Goal: Information Seeking & Learning: Learn about a topic

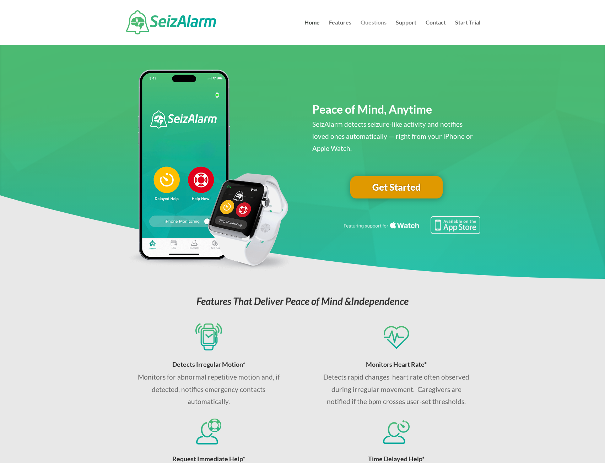
click at [375, 23] on link "Questions" at bounding box center [373, 32] width 26 height 25
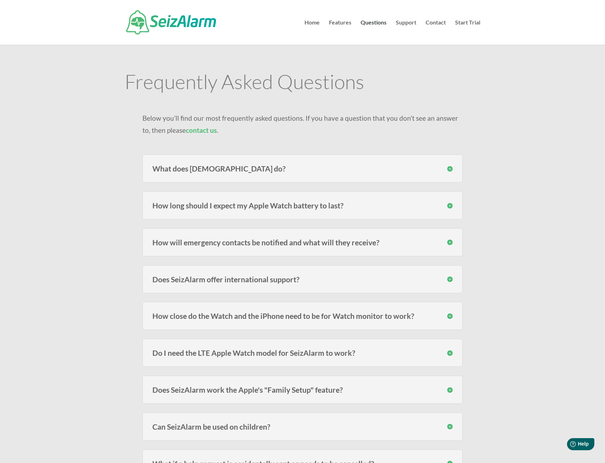
click at [287, 170] on h3 "What does [DEMOGRAPHIC_DATA] do?" at bounding box center [302, 168] width 300 height 7
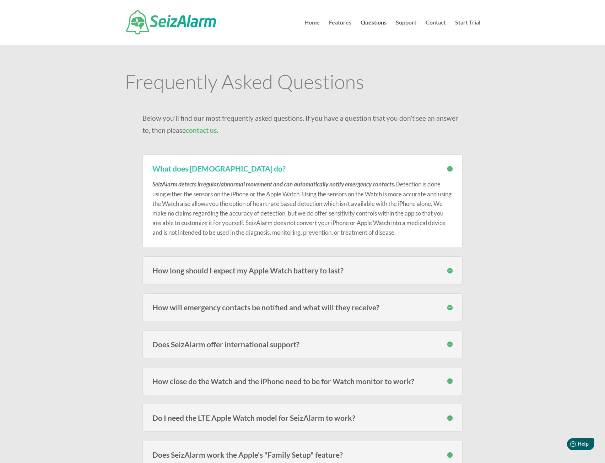
click at [448, 271] on h3 "How long should I expect my Apple Watch battery to last?" at bounding box center [302, 270] width 300 height 7
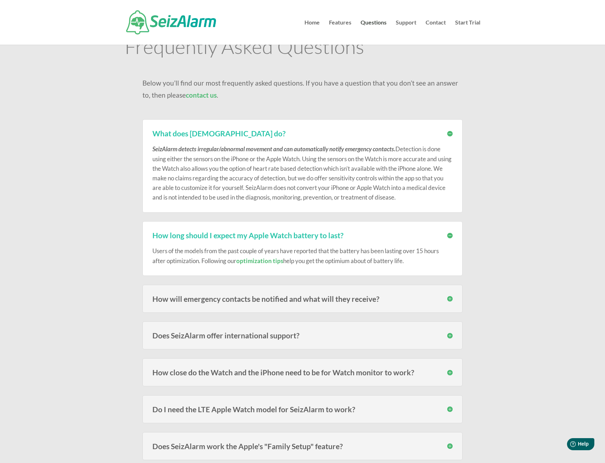
scroll to position [36, 0]
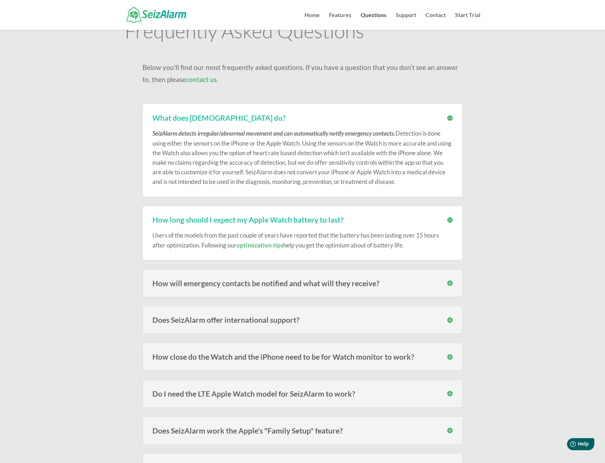
click at [449, 282] on h3 "How will emergency contacts be notified and what will they receive?" at bounding box center [302, 282] width 300 height 7
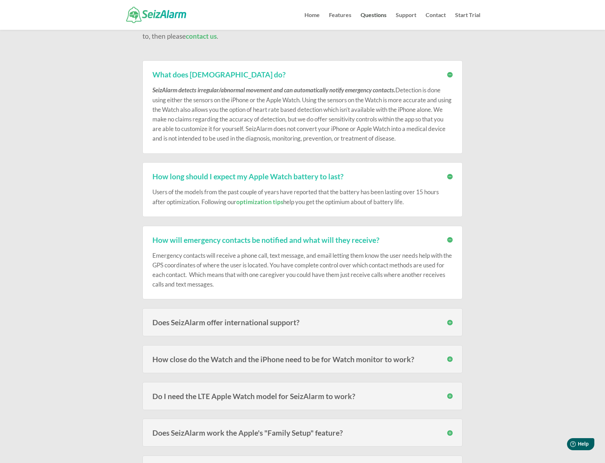
scroll to position [107, 0]
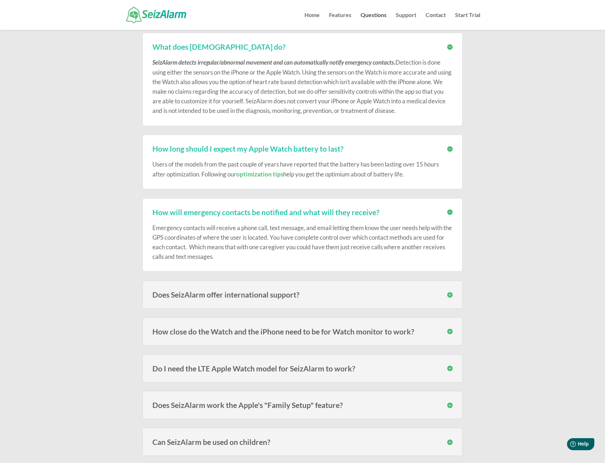
click at [446, 298] on h3 "Does SeizAlarm offer international support?" at bounding box center [302, 294] width 300 height 7
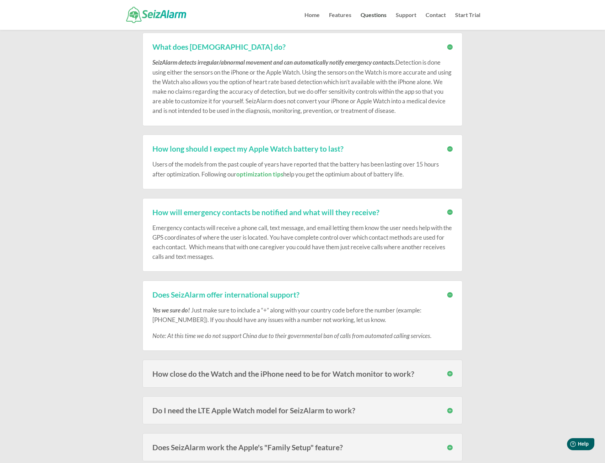
click at [452, 374] on h3 "How close do the Watch and the iPhone need to be for Watch monitor to work?" at bounding box center [302, 373] width 300 height 7
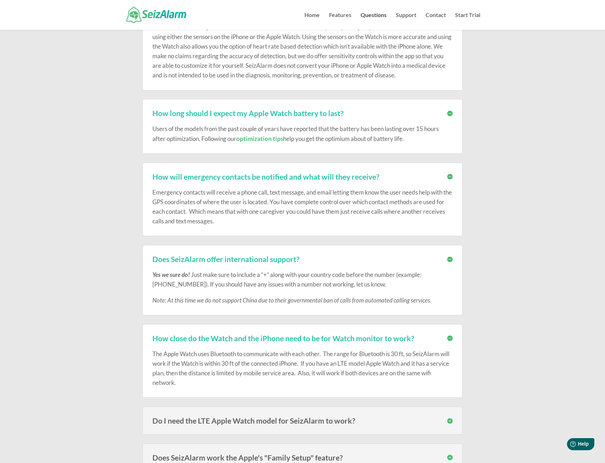
scroll to position [178, 0]
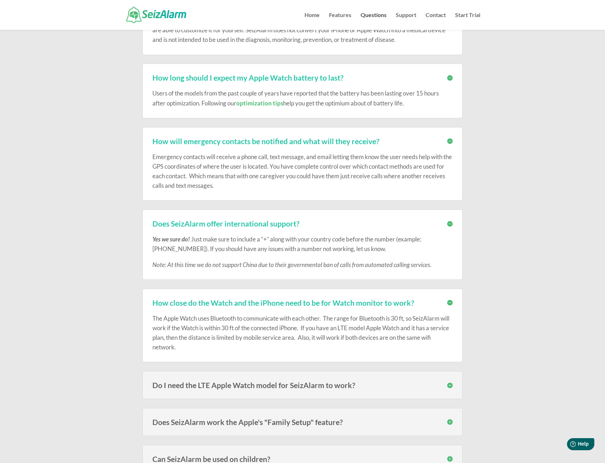
click at [448, 386] on h3 "Do I need the LTE Apple Watch model for SeizAlarm to work?" at bounding box center [302, 384] width 300 height 7
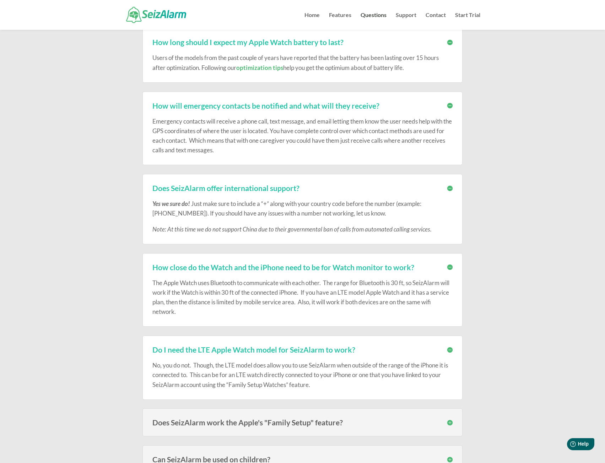
scroll to position [249, 0]
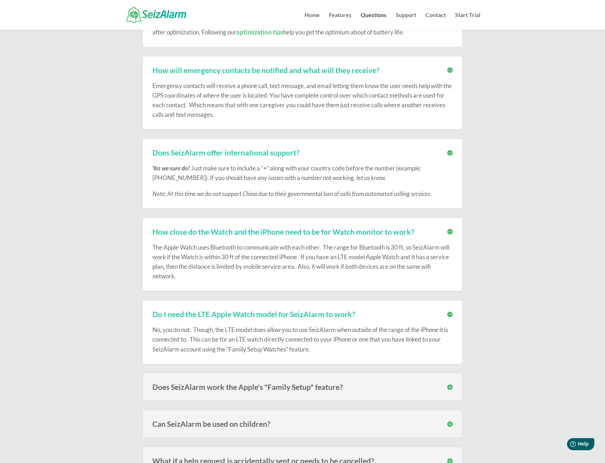
click at [452, 386] on h3 "Does SeizAlarm work the Apple's "Family Setup" feature?" at bounding box center [302, 386] width 300 height 7
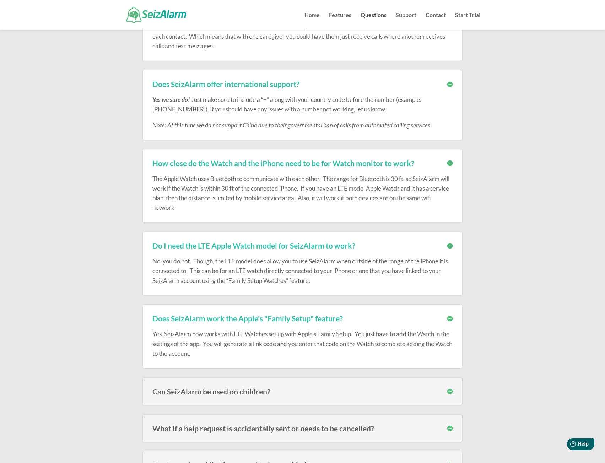
scroll to position [320, 0]
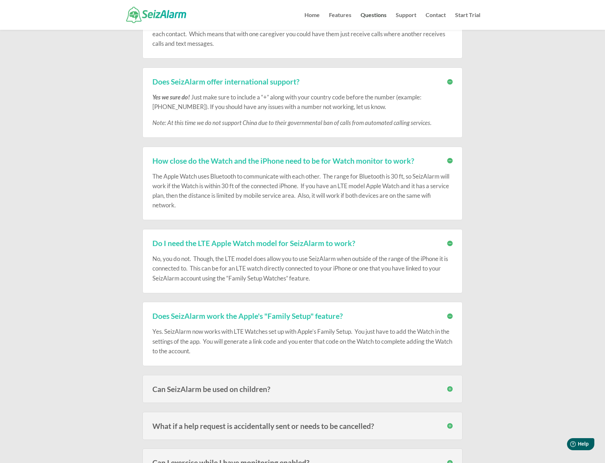
click at [445, 390] on h3 "Can SeizAlarm be used on children?" at bounding box center [302, 388] width 300 height 7
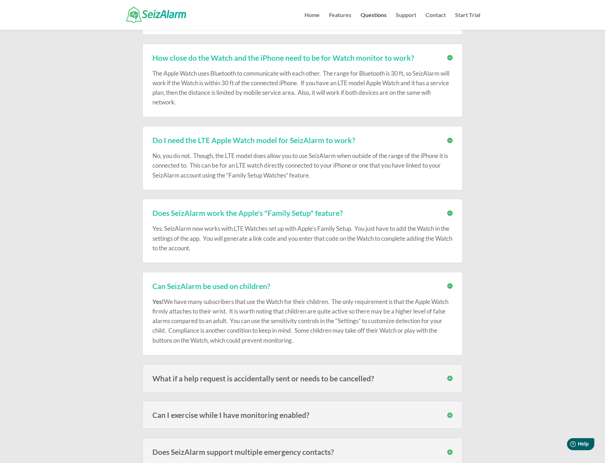
scroll to position [426, 0]
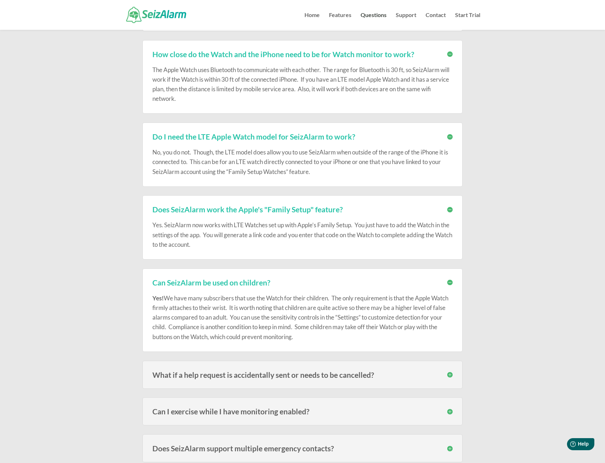
click at [452, 373] on h3 "What if a help request is accidentally sent or needs to be cancelled?" at bounding box center [302, 374] width 300 height 7
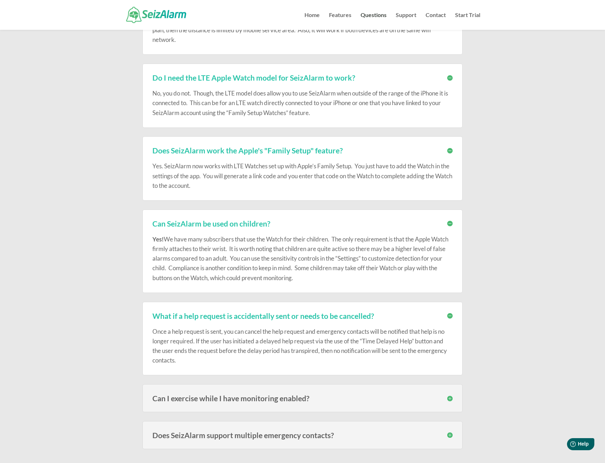
scroll to position [533, 0]
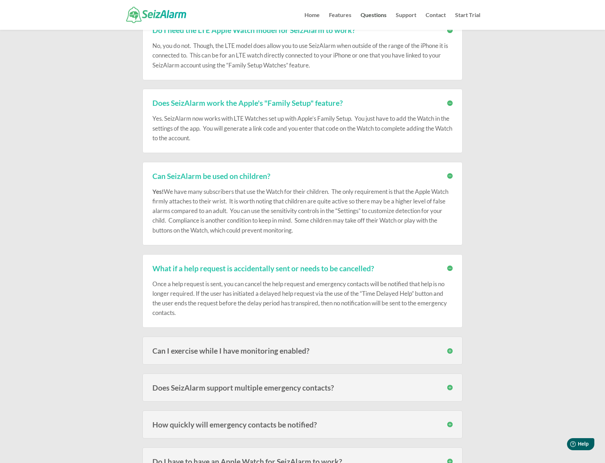
click at [451, 352] on h3 "Can I exercise while I have monitoring enabled?" at bounding box center [302, 350] width 300 height 7
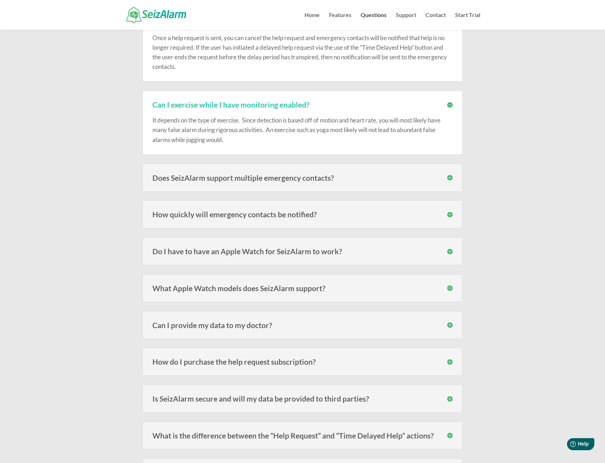
scroll to position [781, 0]
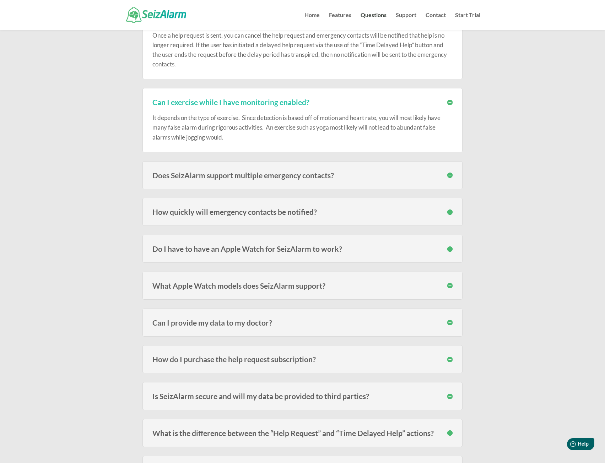
click at [444, 324] on h3 "Can I provide my data to my doctor?" at bounding box center [302, 322] width 300 height 7
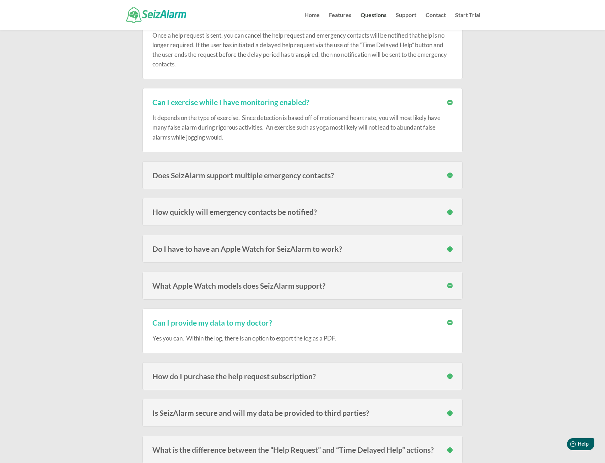
click at [444, 324] on h3 "Can I provide my data to my doctor?" at bounding box center [302, 322] width 300 height 7
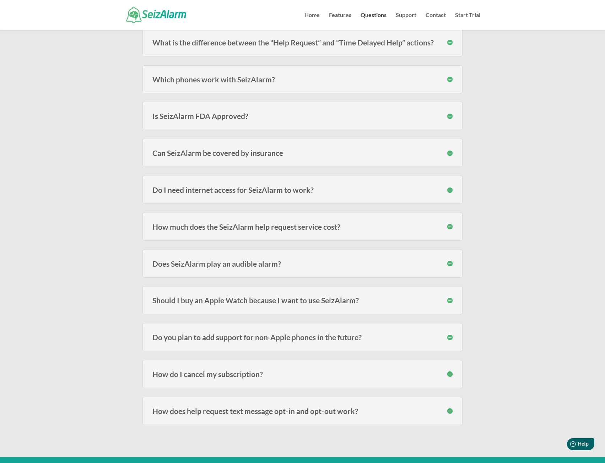
scroll to position [1207, 0]
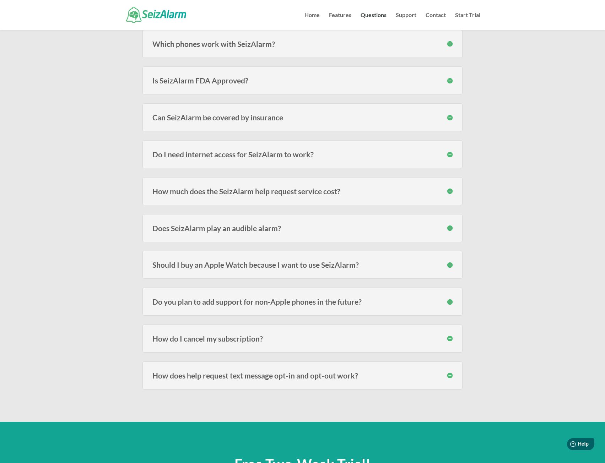
click at [453, 267] on div "Should I buy an Apple Watch because I want to use SeizAlarm? The idea for SeizA…" at bounding box center [302, 265] width 320 height 28
click at [449, 265] on h3 "Should I buy an Apple Watch because I want to use SeizAlarm?" at bounding box center [302, 264] width 300 height 7
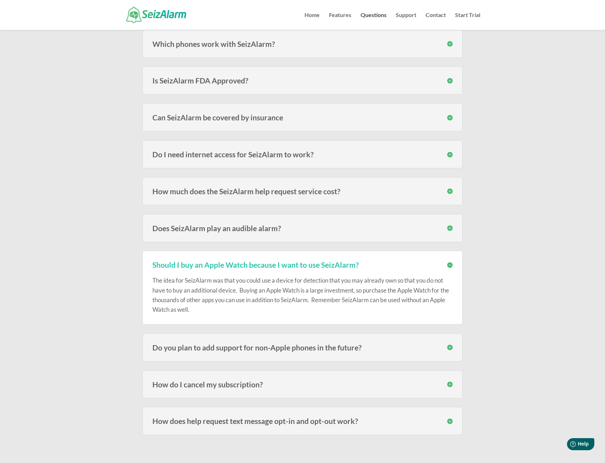
click at [449, 265] on h3 "Should I buy an Apple Watch because I want to use SeizAlarm?" at bounding box center [302, 264] width 300 height 7
